Goal: Information Seeking & Learning: Learn about a topic

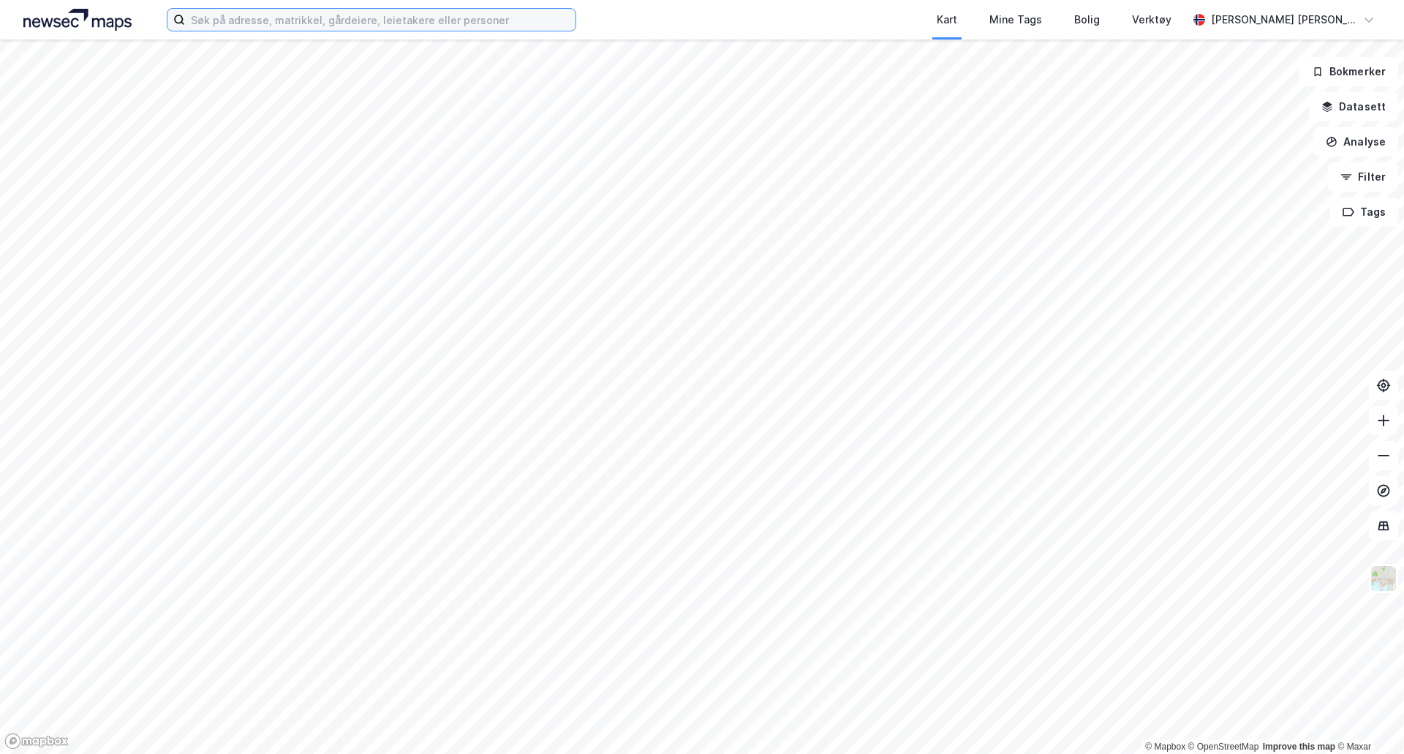
click at [355, 29] on input at bounding box center [380, 20] width 391 height 22
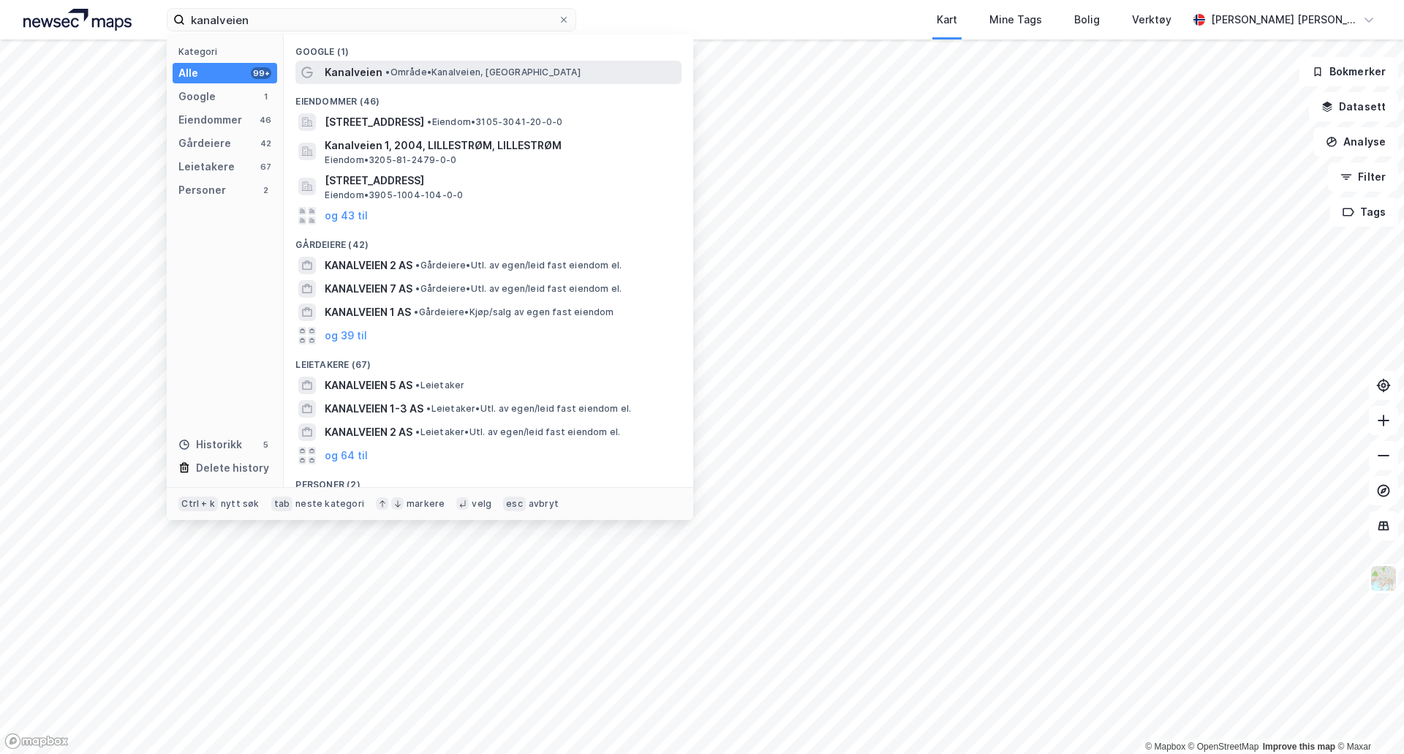
click at [426, 67] on span "• Område • [GEOGRAPHIC_DATA], [GEOGRAPHIC_DATA]" at bounding box center [482, 73] width 195 height 12
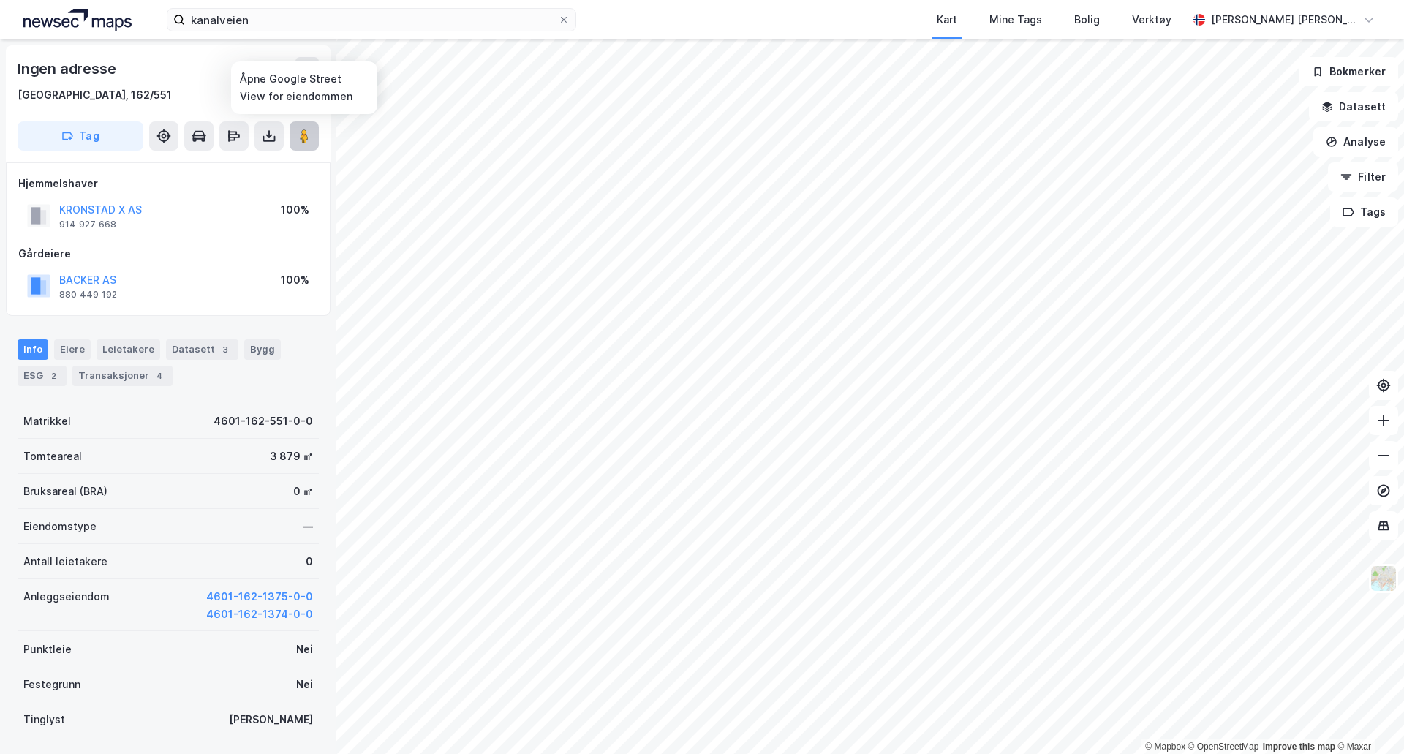
click at [308, 131] on image at bounding box center [304, 136] width 9 height 15
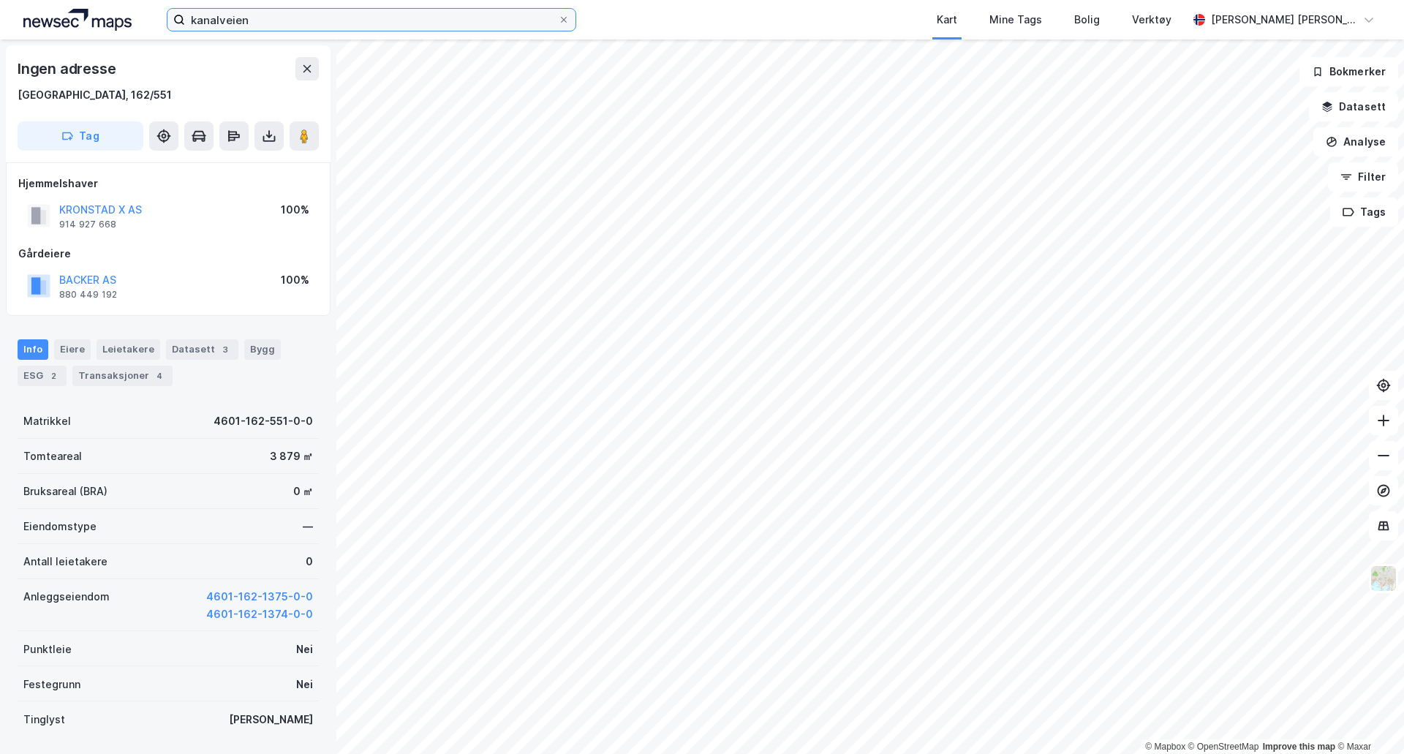
drag, startPoint x: 255, startPoint y: 9, endPoint x: 263, endPoint y: 12, distance: 9.3
click at [255, 9] on input "kanalveien" at bounding box center [371, 20] width 373 height 22
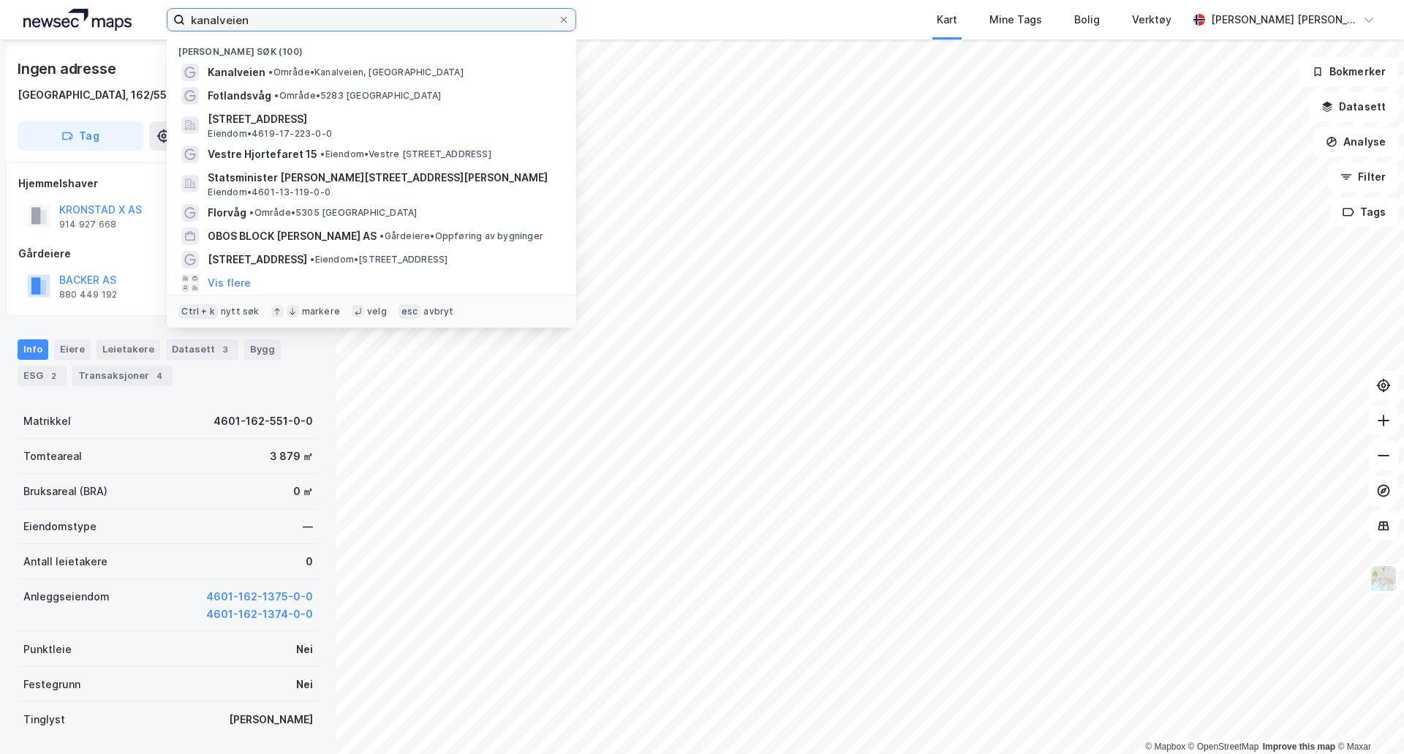
click at [263, 12] on input "kanalveien" at bounding box center [371, 20] width 373 height 22
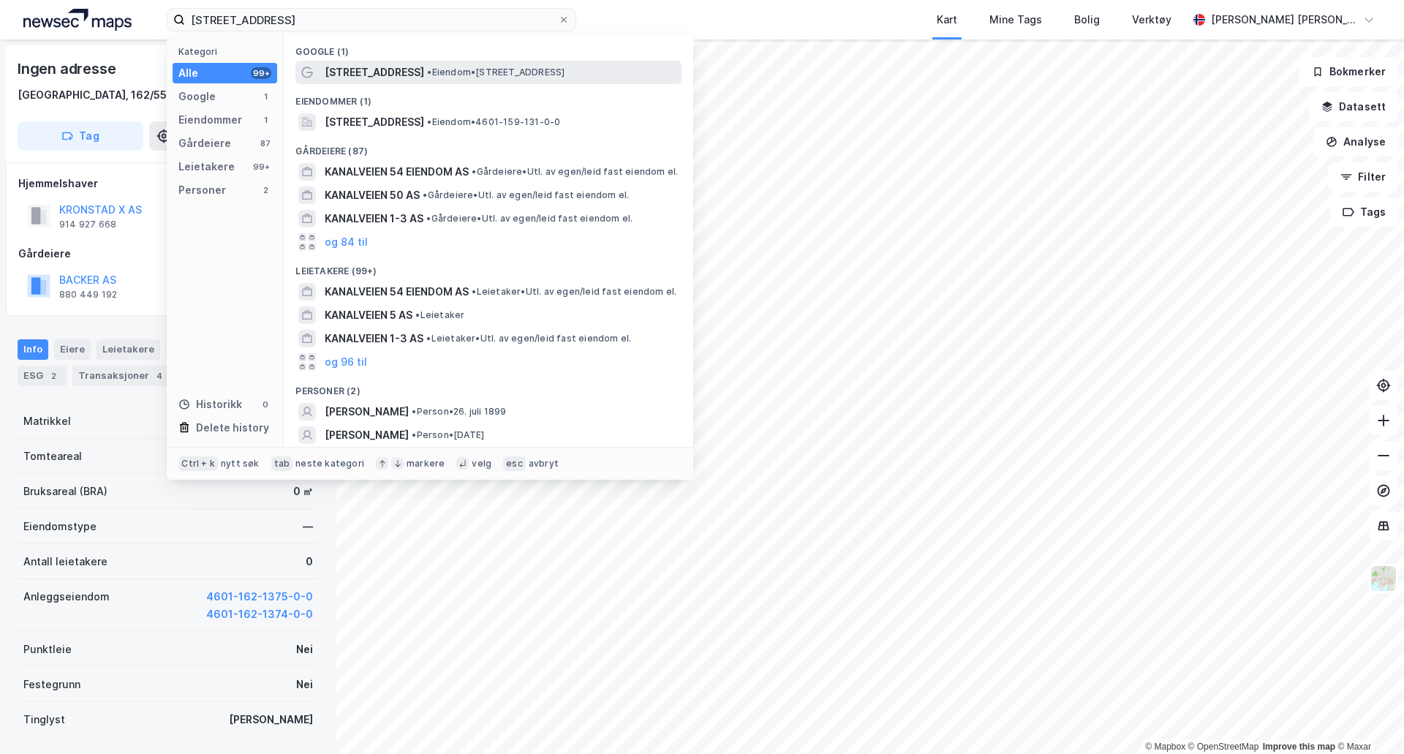
click at [336, 71] on span "[STREET_ADDRESS]" at bounding box center [374, 73] width 99 height 18
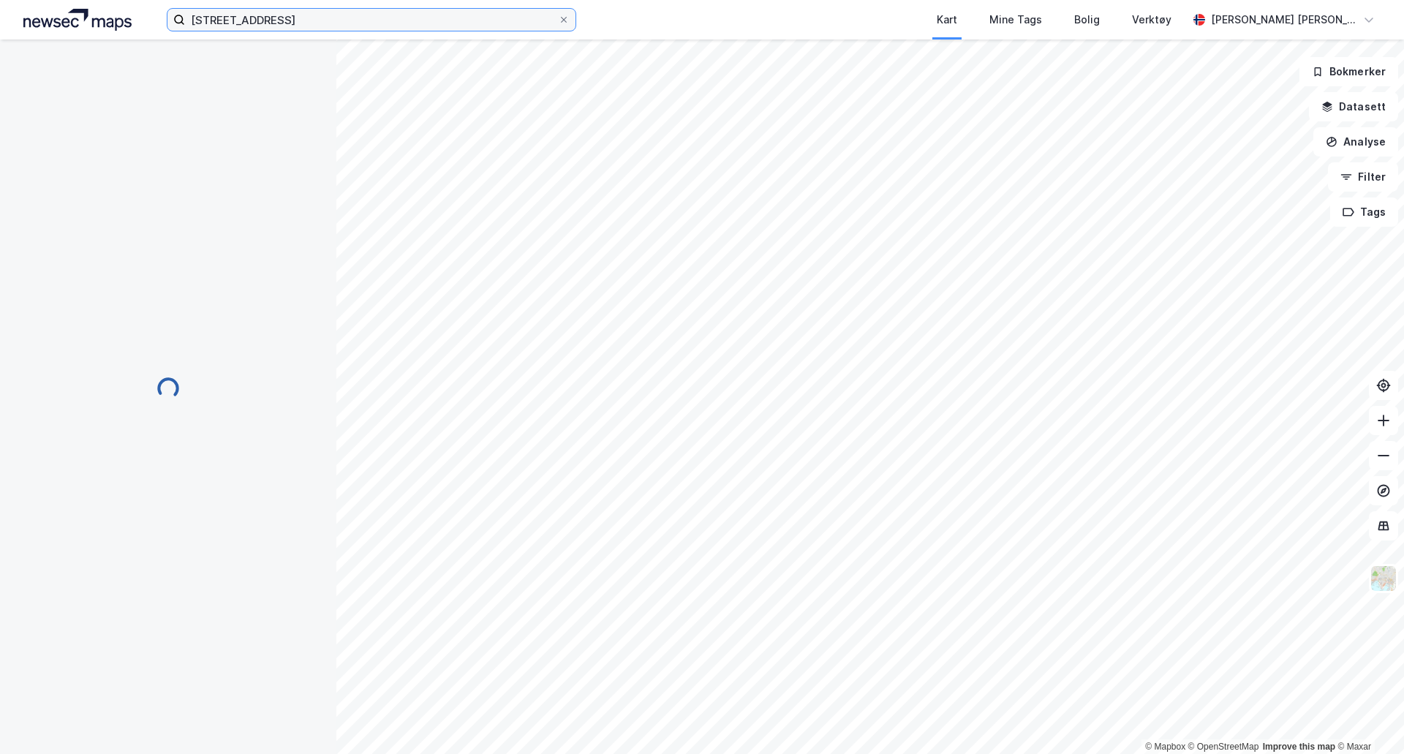
click at [266, 20] on input "[STREET_ADDRESS]" at bounding box center [371, 20] width 373 height 22
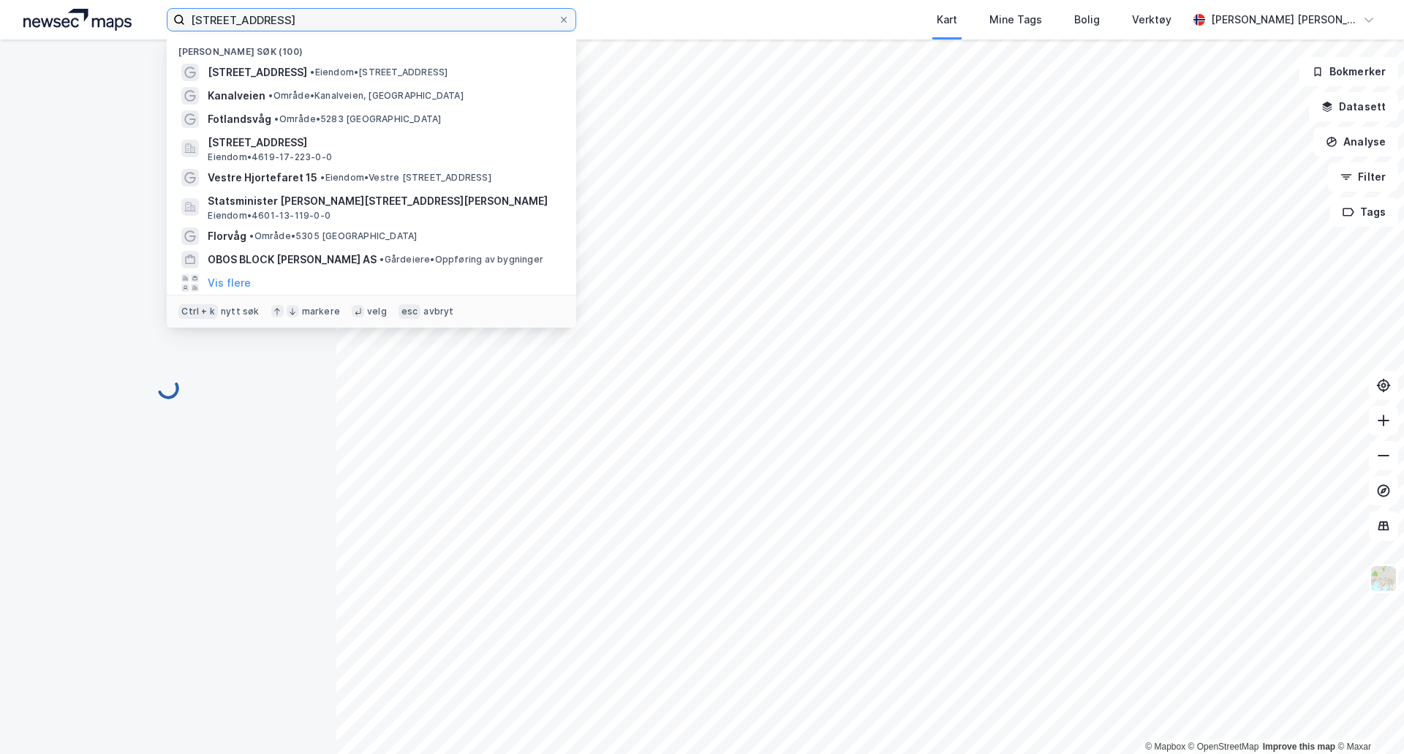
click at [266, 20] on input "[STREET_ADDRESS]" at bounding box center [371, 20] width 373 height 22
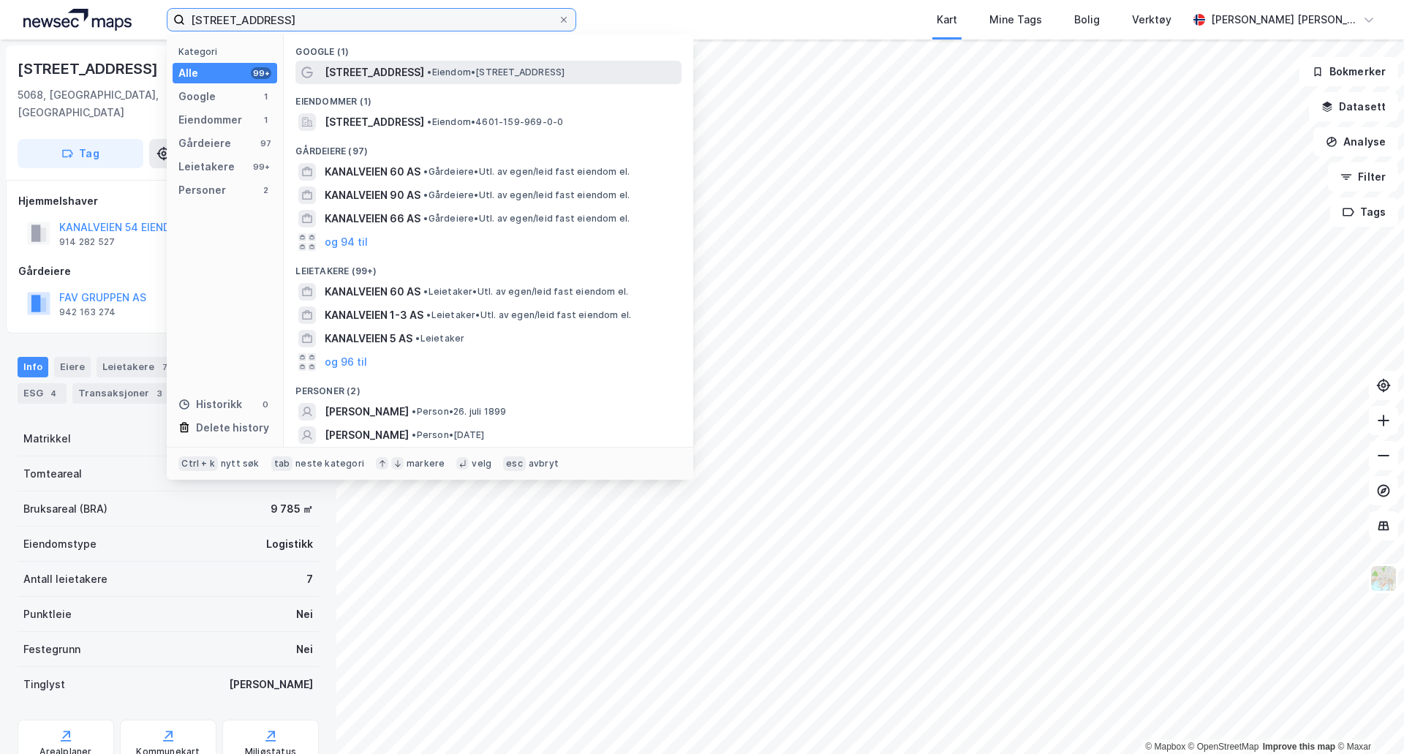
type input "[STREET_ADDRESS]"
click at [334, 71] on span "[STREET_ADDRESS]" at bounding box center [374, 73] width 99 height 18
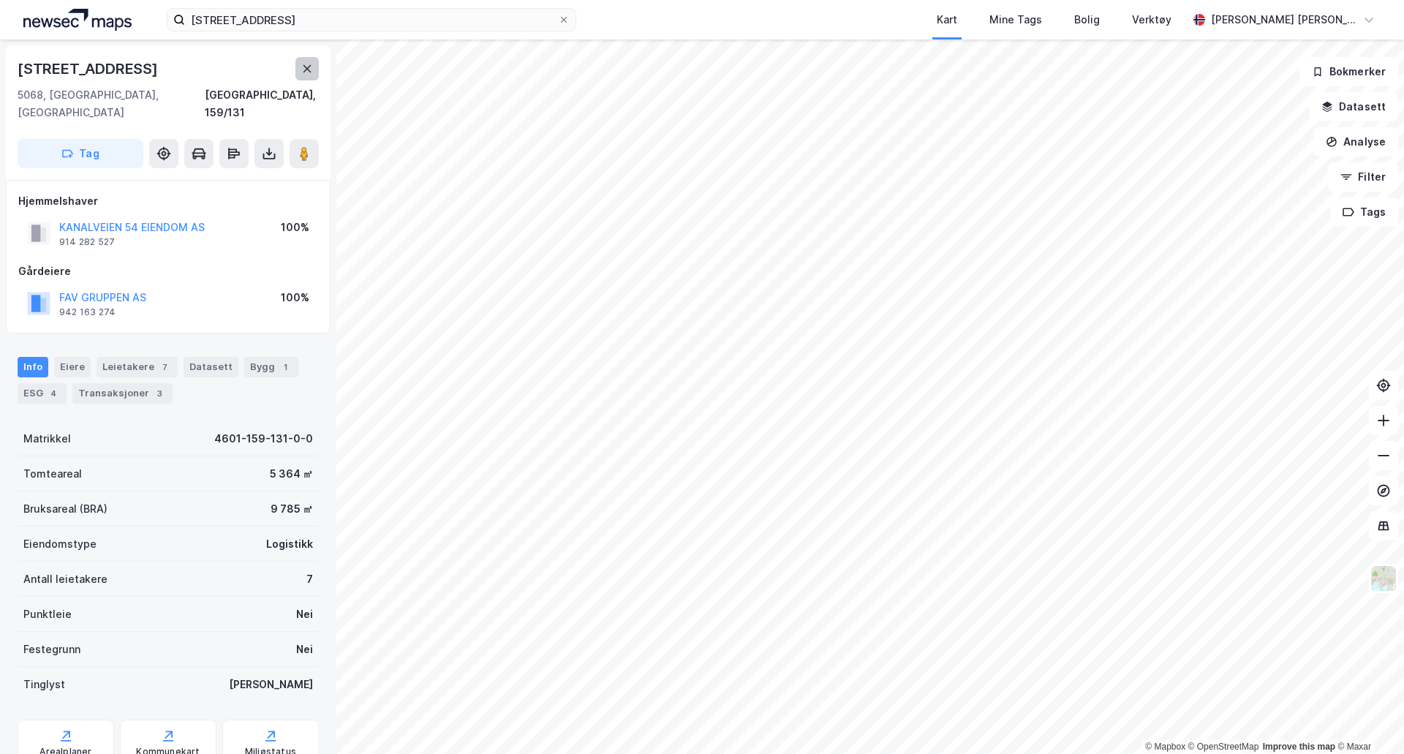
click at [308, 76] on button at bounding box center [307, 68] width 23 height 23
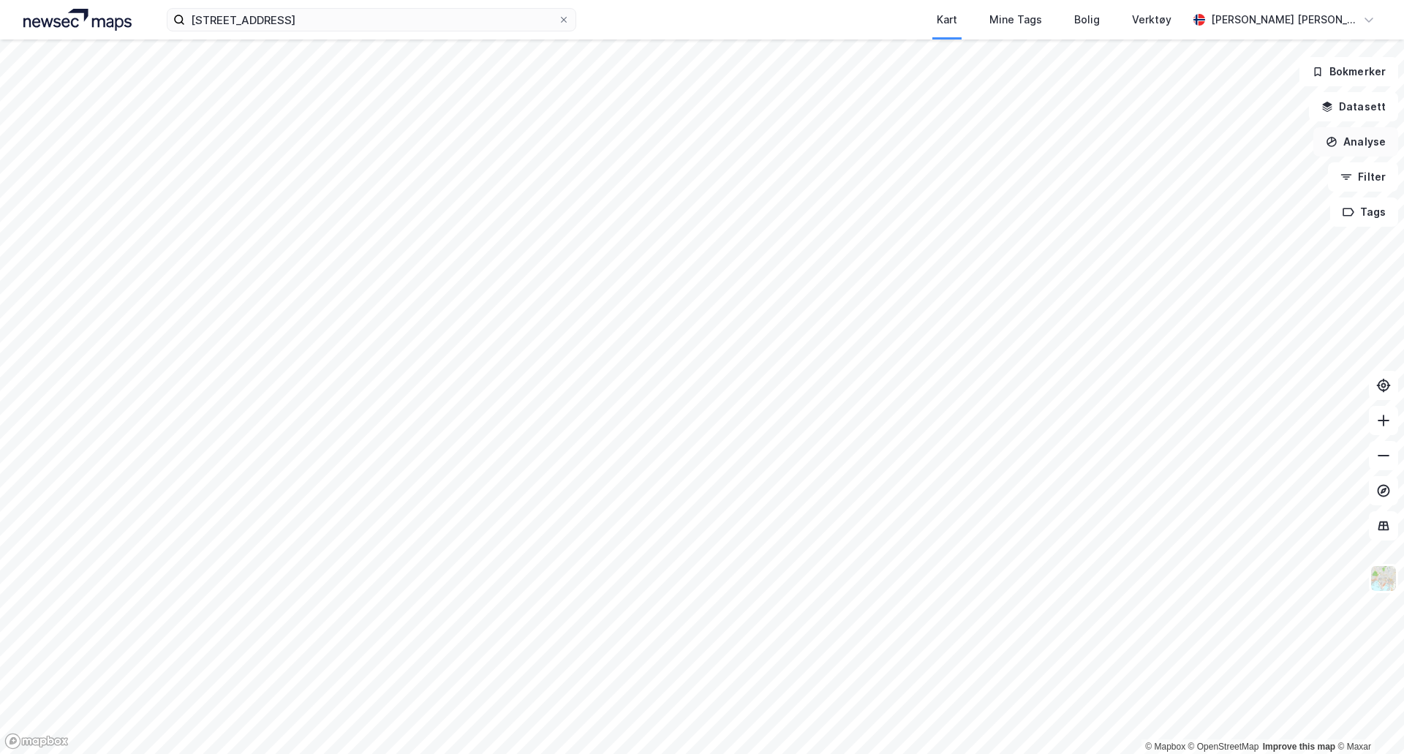
click at [1378, 143] on button "Analyse" at bounding box center [1356, 141] width 85 height 29
click at [1205, 151] on div "Mål avstand" at bounding box center [1220, 143] width 168 height 24
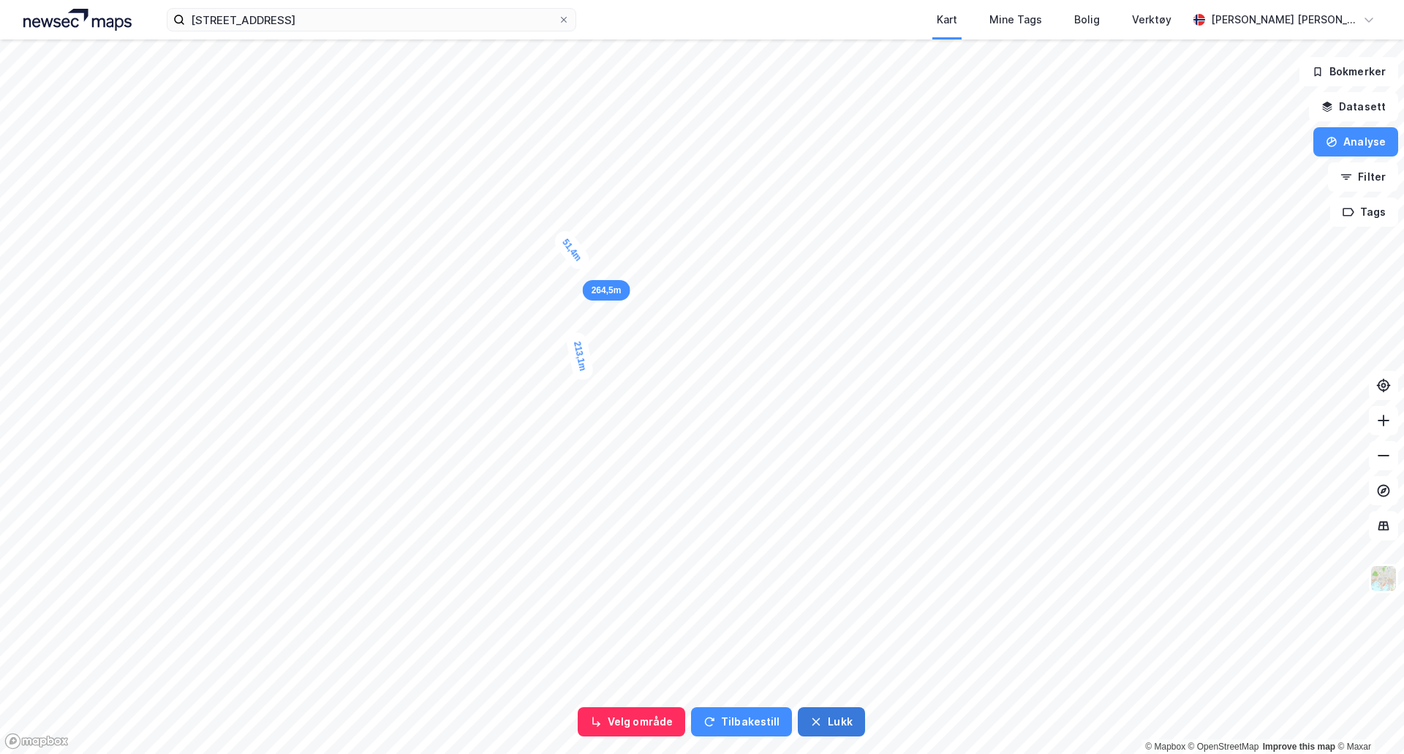
click at [847, 730] on button "Lukk" at bounding box center [831, 721] width 67 height 29
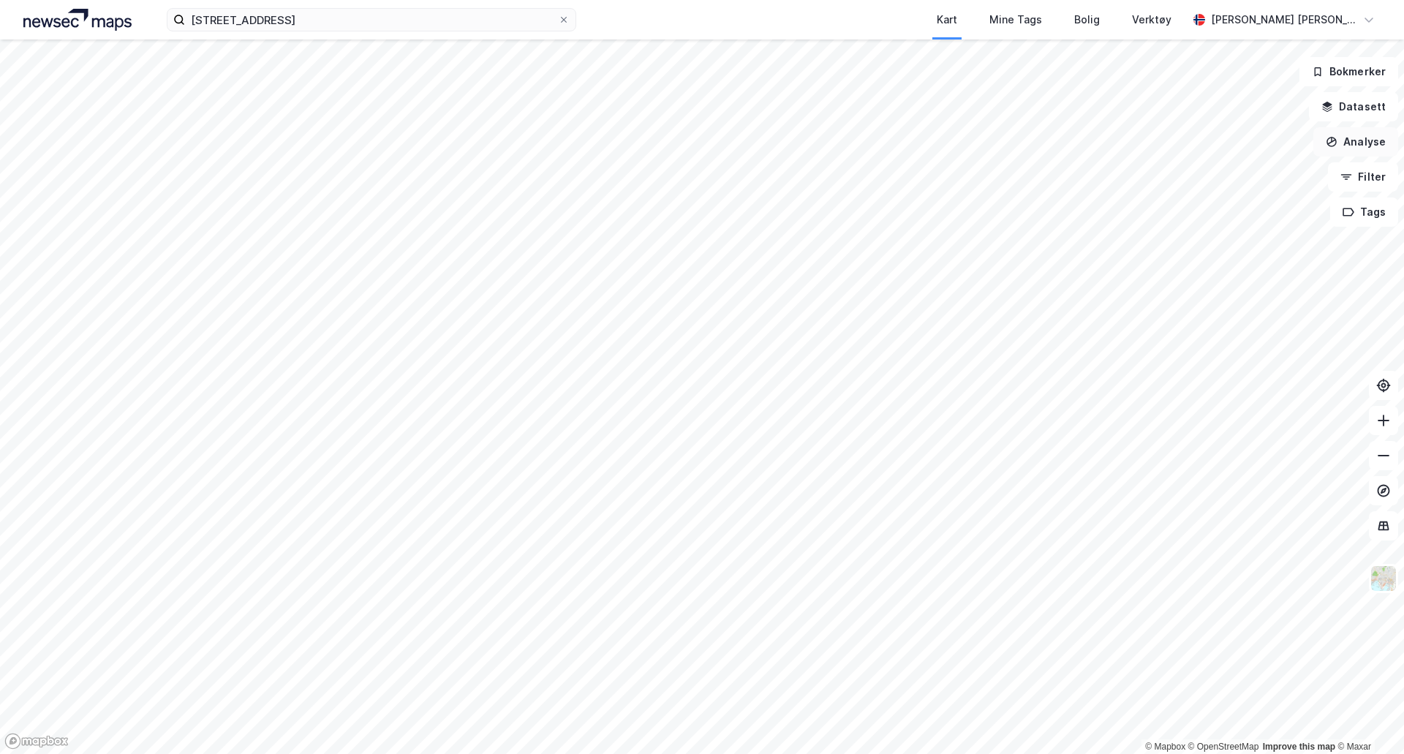
click at [1358, 143] on button "Analyse" at bounding box center [1356, 141] width 85 height 29
click at [1227, 200] on div "Tegn sirkel" at bounding box center [1228, 203] width 127 height 12
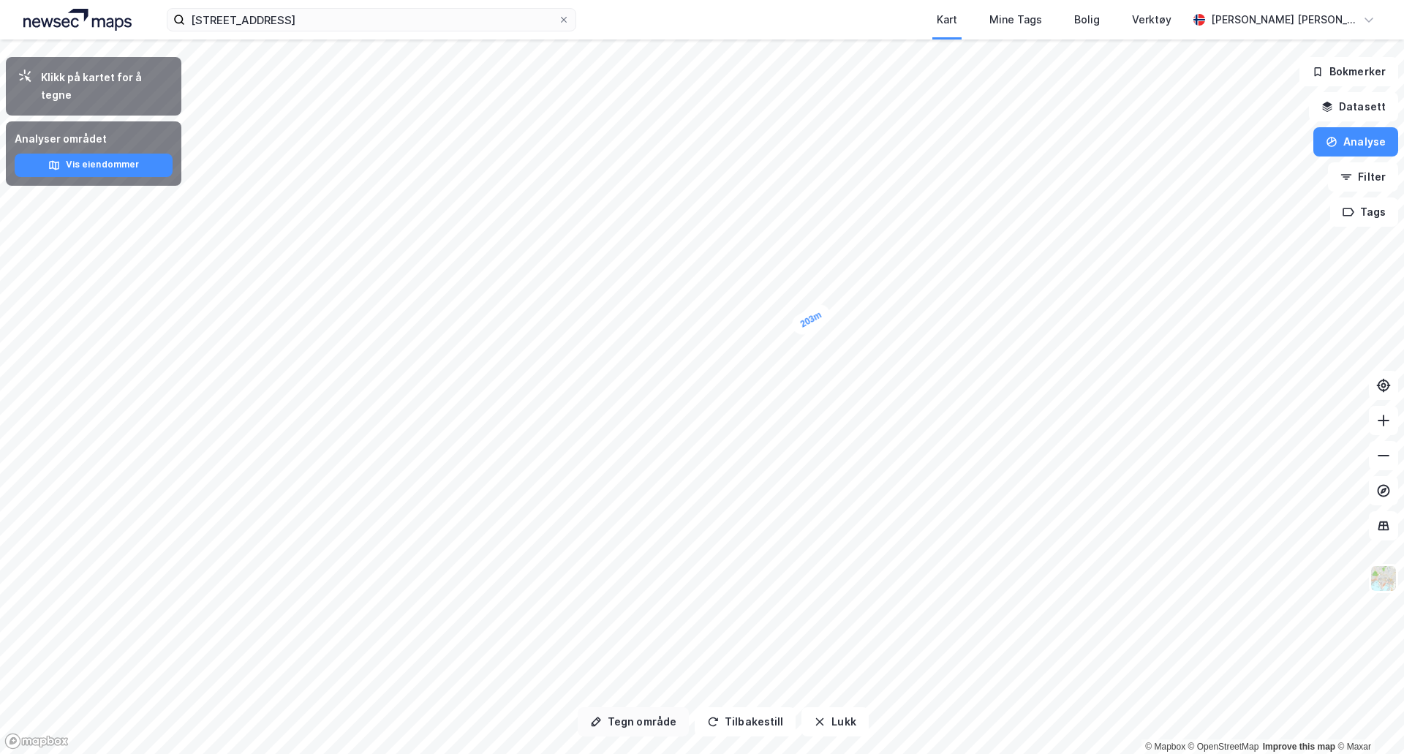
click at [630, 723] on button "Tegn område" at bounding box center [633, 721] width 111 height 29
click at [1350, 143] on button "Analyse" at bounding box center [1356, 141] width 85 height 29
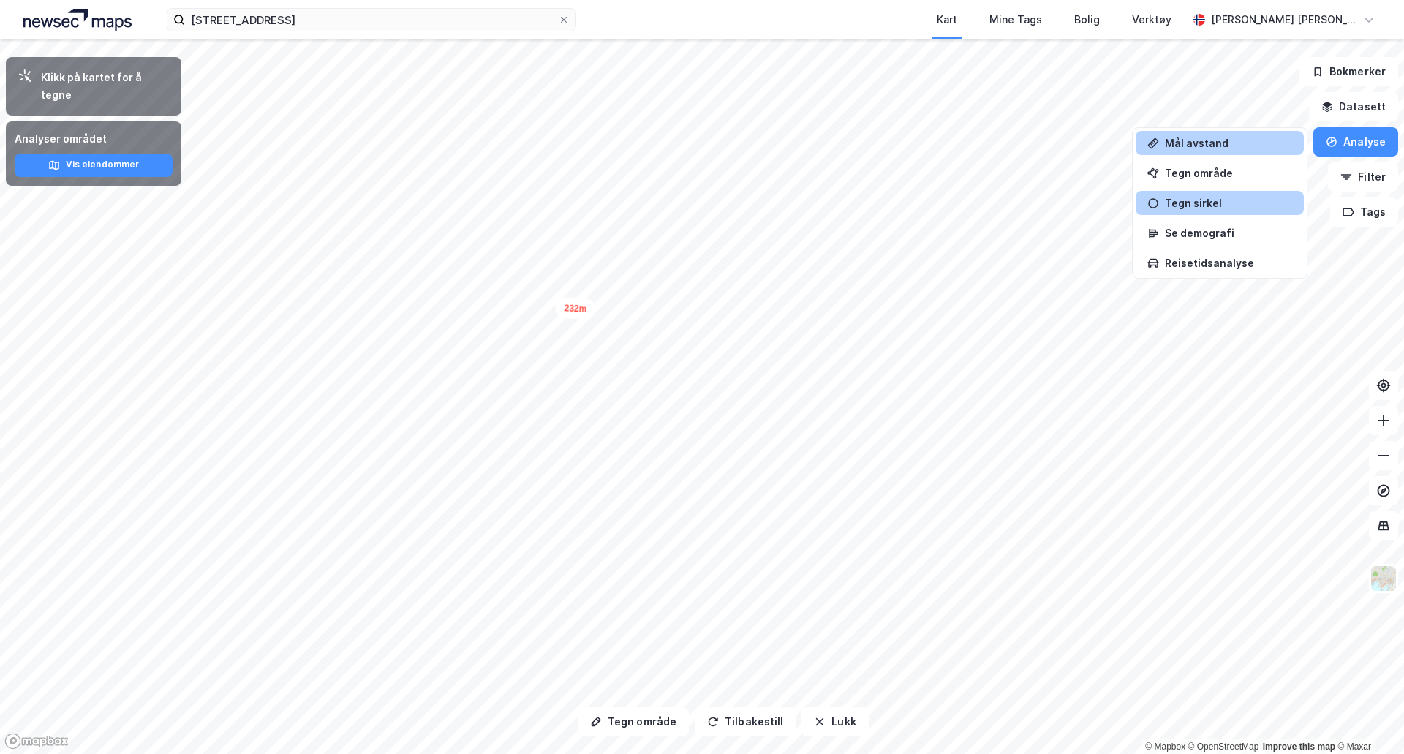
click at [1186, 146] on div "Mål avstand" at bounding box center [1228, 143] width 127 height 12
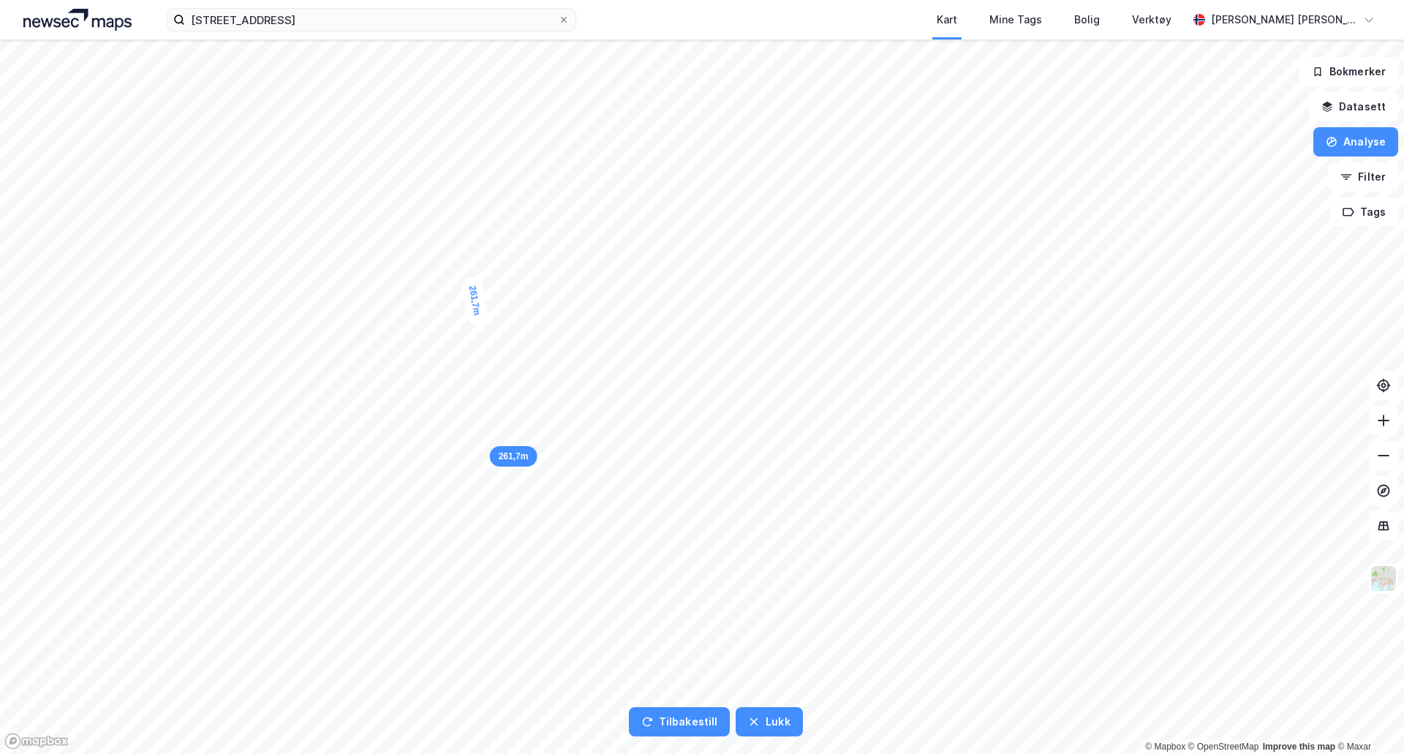
click at [498, 448] on div "261,7m" at bounding box center [514, 456] width 48 height 20
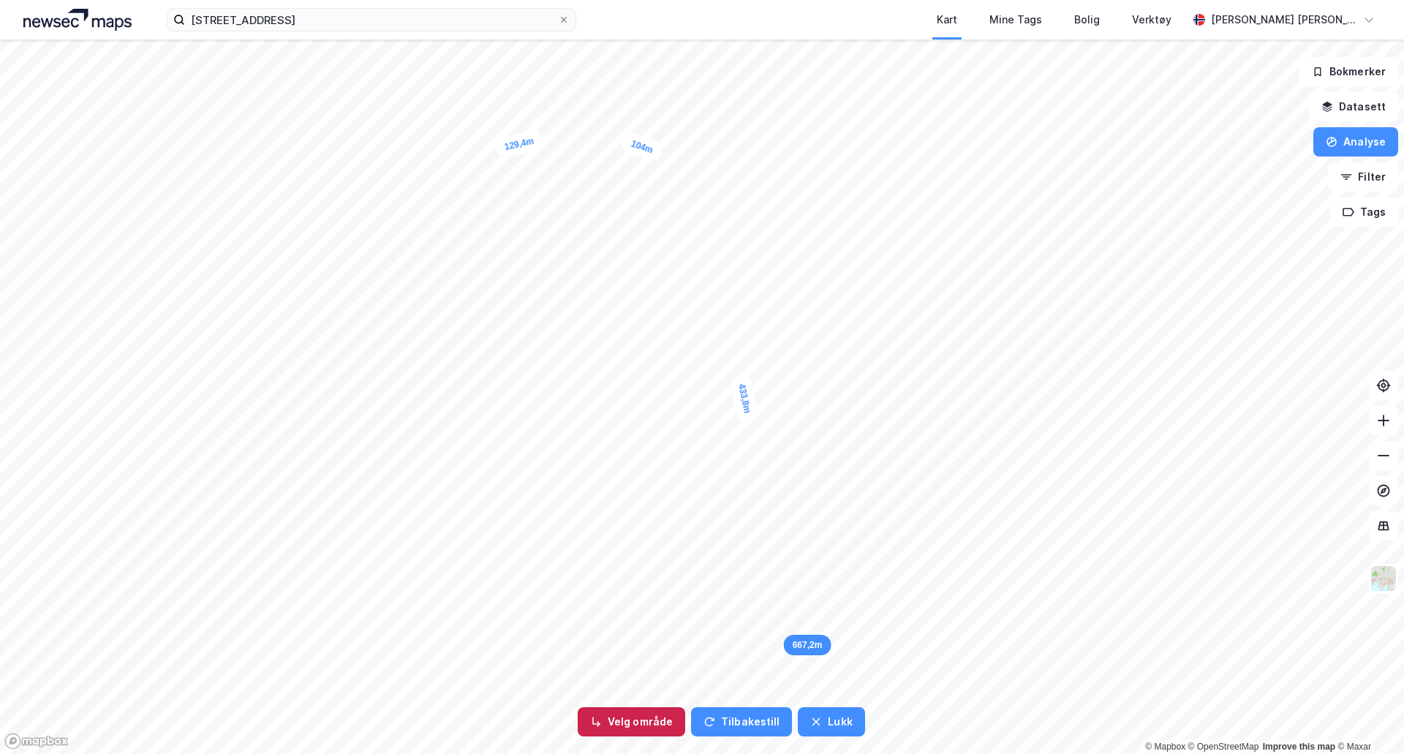
click at [644, 714] on button "Velg område" at bounding box center [632, 721] width 108 height 29
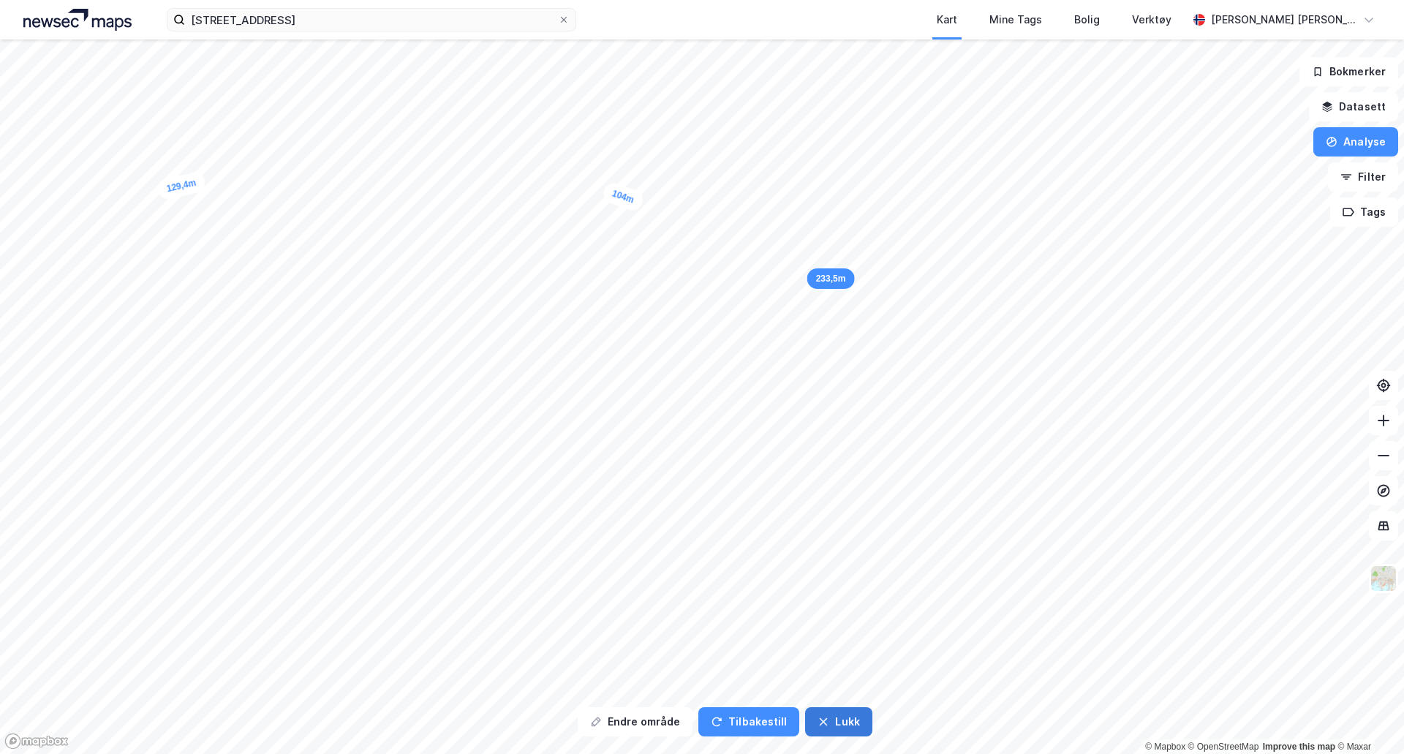
click at [812, 732] on button "Lukk" at bounding box center [838, 721] width 67 height 29
